Goal: Check status: Check status

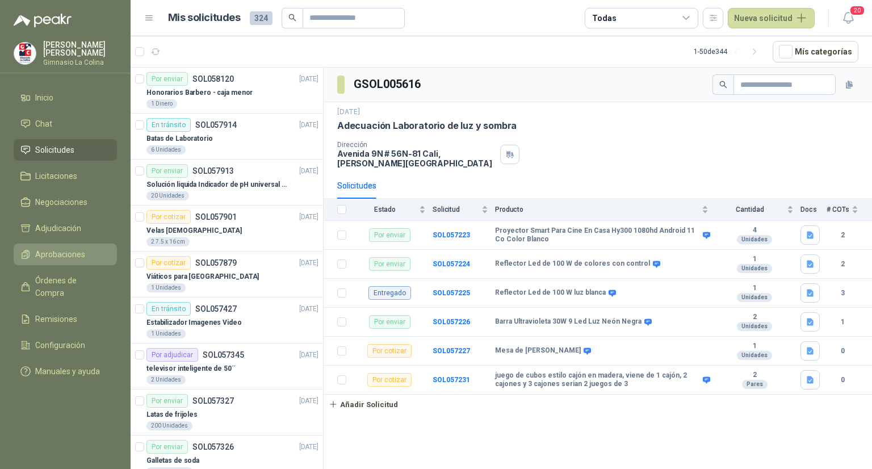
scroll to position [354, 0]
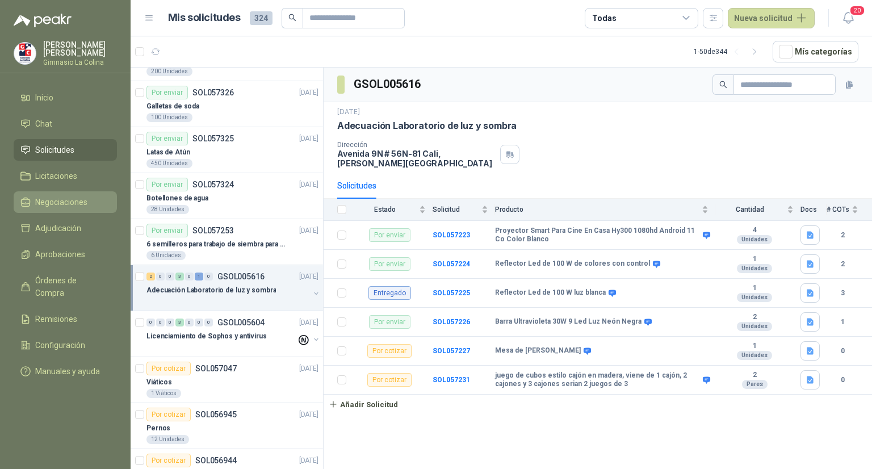
click at [92, 198] on li "Negociaciones" at bounding box center [65, 202] width 90 height 12
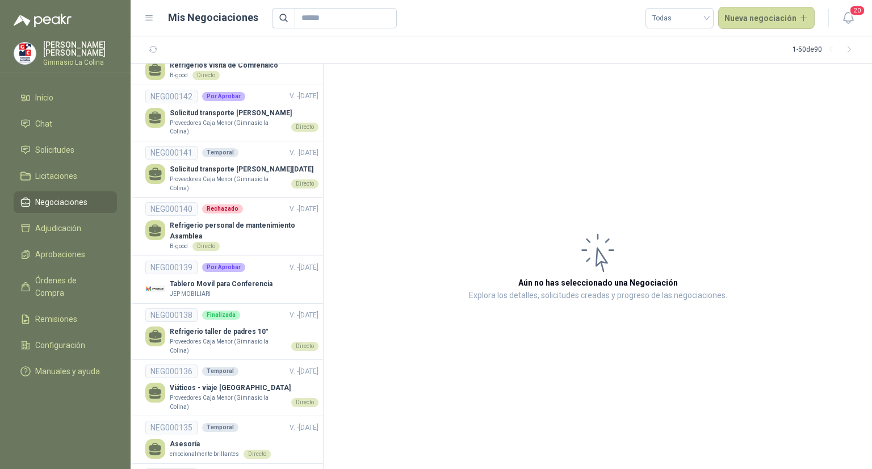
scroll to position [1063, 0]
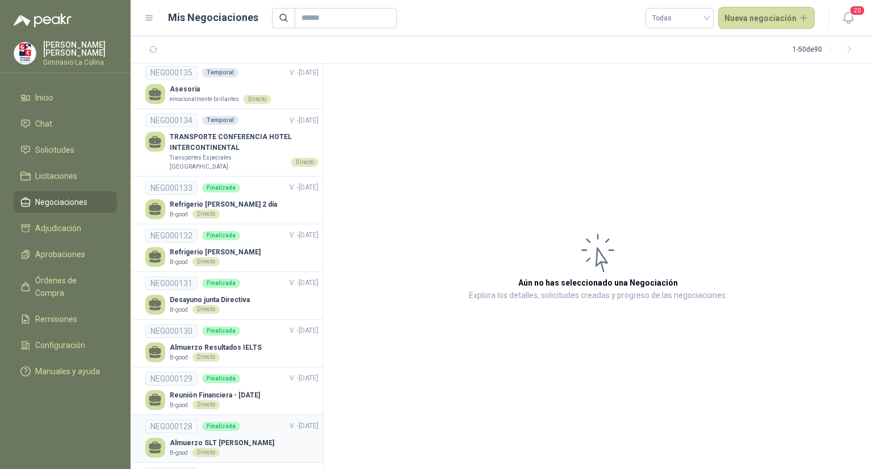
click at [241, 438] on p "Almuerzo SLT [PERSON_NAME]" at bounding box center [222, 443] width 104 height 11
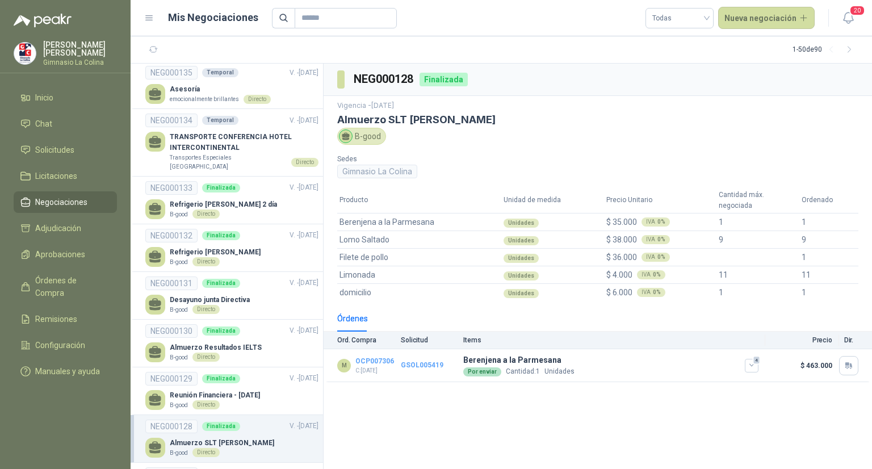
scroll to position [1417, 0]
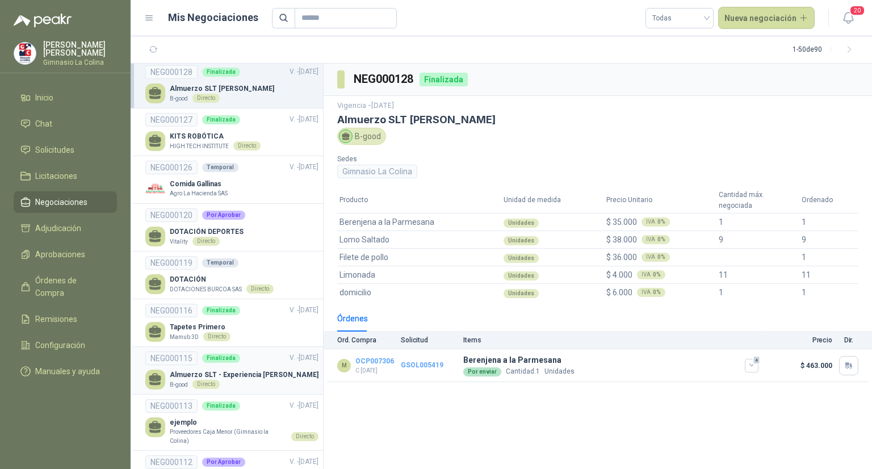
click at [216, 369] on p "Almuerzo SLT - Experiencia [PERSON_NAME]" at bounding box center [244, 374] width 149 height 11
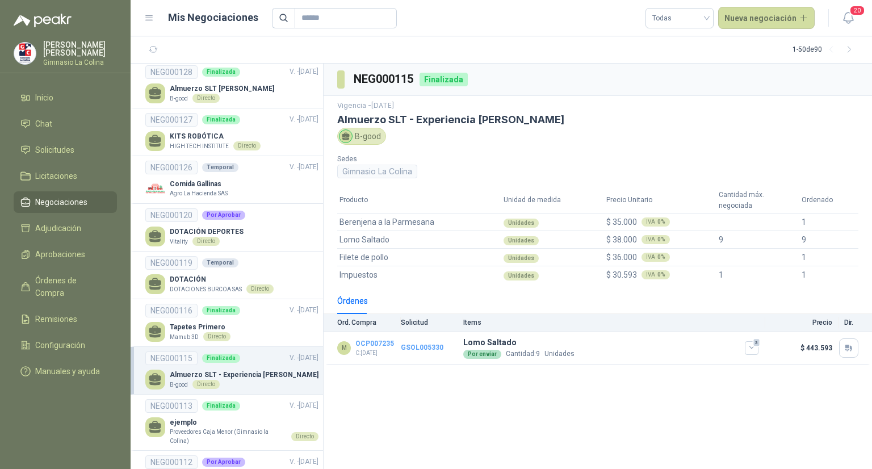
click at [216, 369] on p "Almuerzo SLT - Experiencia [PERSON_NAME]" at bounding box center [244, 374] width 149 height 11
